Goal: Find specific page/section: Find specific page/section

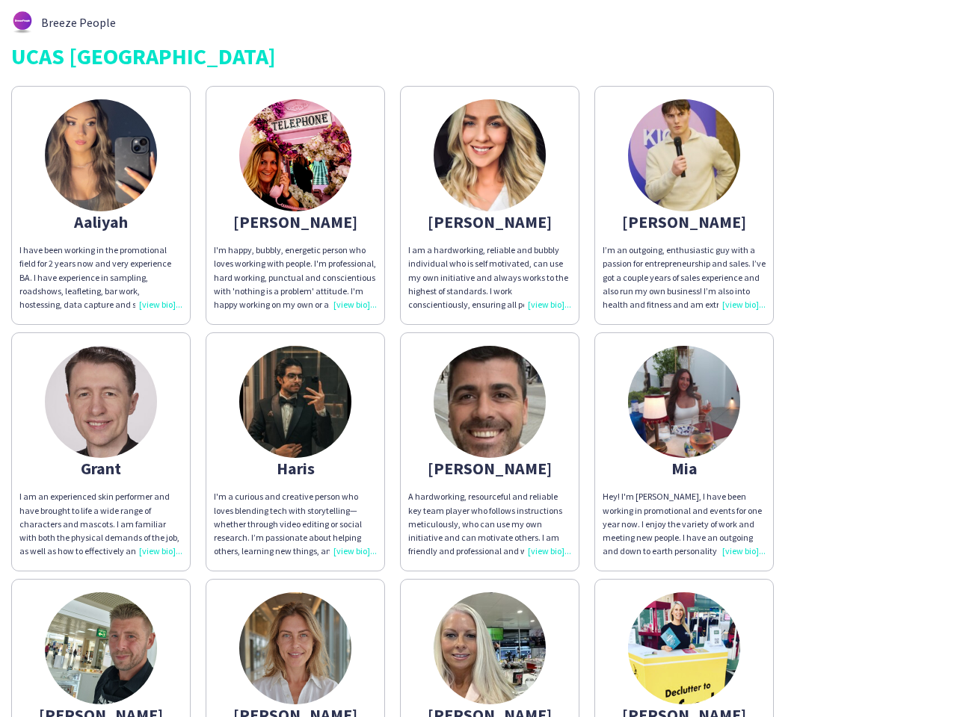
click at [478, 359] on img at bounding box center [489, 402] width 112 height 112
click at [101, 206] on img at bounding box center [101, 155] width 112 height 112
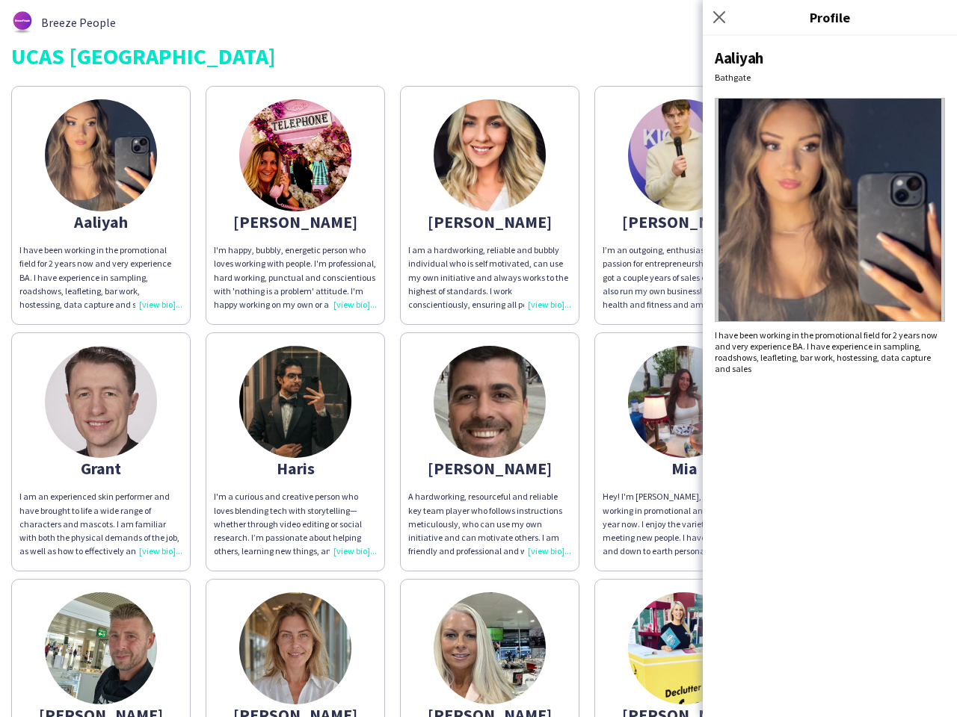
click at [295, 206] on img at bounding box center [295, 155] width 112 height 112
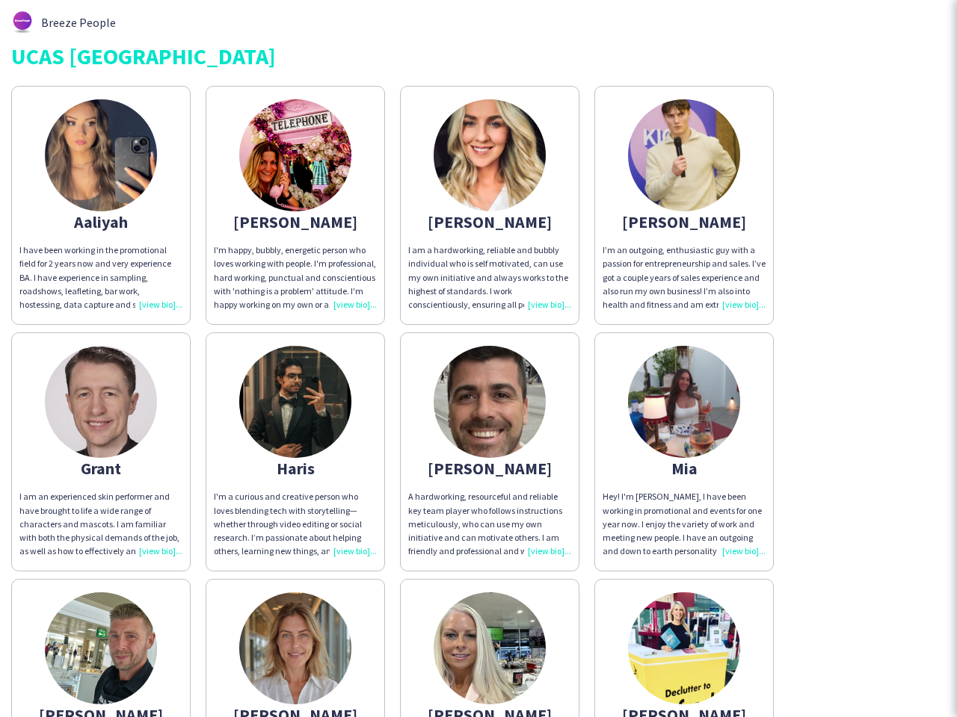
click at [490, 206] on img at bounding box center [489, 155] width 112 height 112
click at [684, 206] on img at bounding box center [684, 155] width 112 height 112
click at [101, 452] on img at bounding box center [101, 402] width 112 height 112
click at [295, 452] on img at bounding box center [295, 402] width 112 height 112
click at [490, 452] on img at bounding box center [489, 402] width 112 height 112
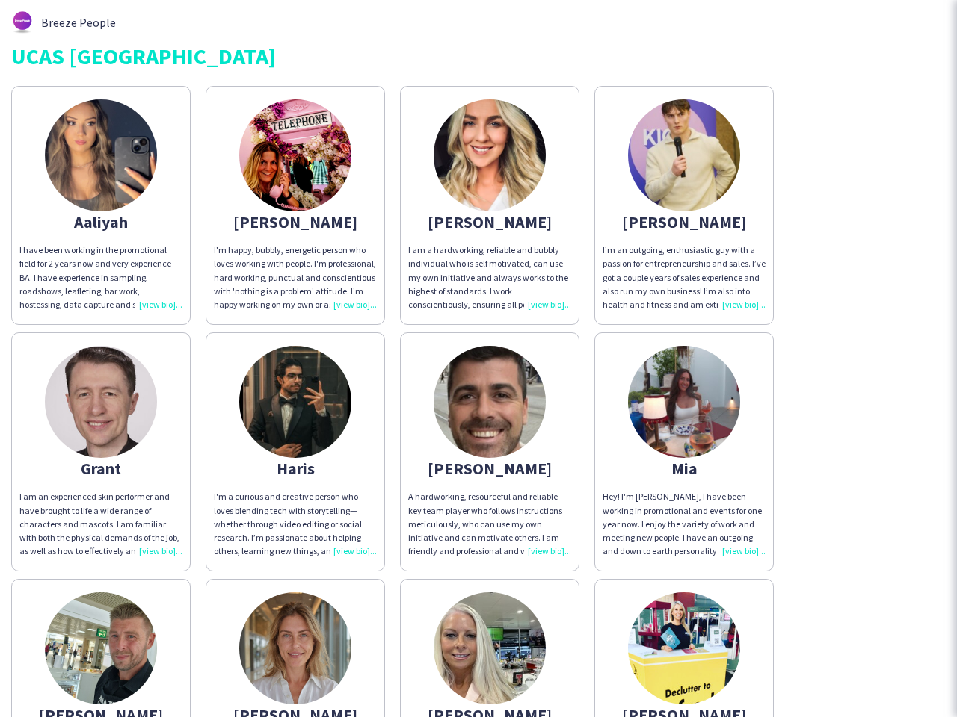
click at [684, 452] on img at bounding box center [684, 402] width 112 height 112
click at [101, 648] on img at bounding box center [101, 649] width 112 height 112
